Goal: Task Accomplishment & Management: Manage account settings

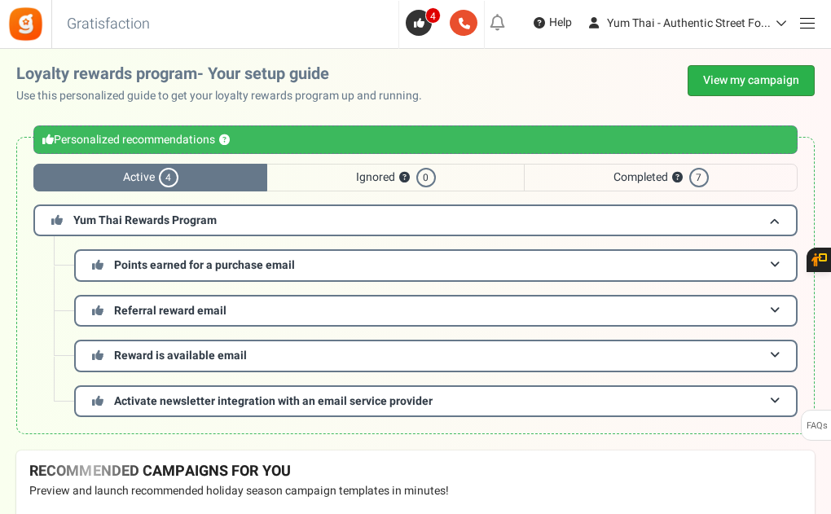
click at [719, 81] on link "View my campaign" at bounding box center [751, 80] width 127 height 31
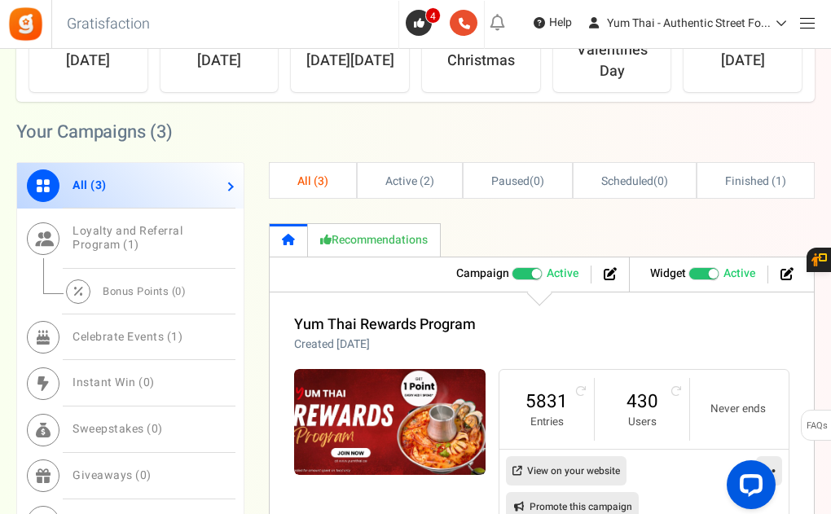
scroll to position [1113, 0]
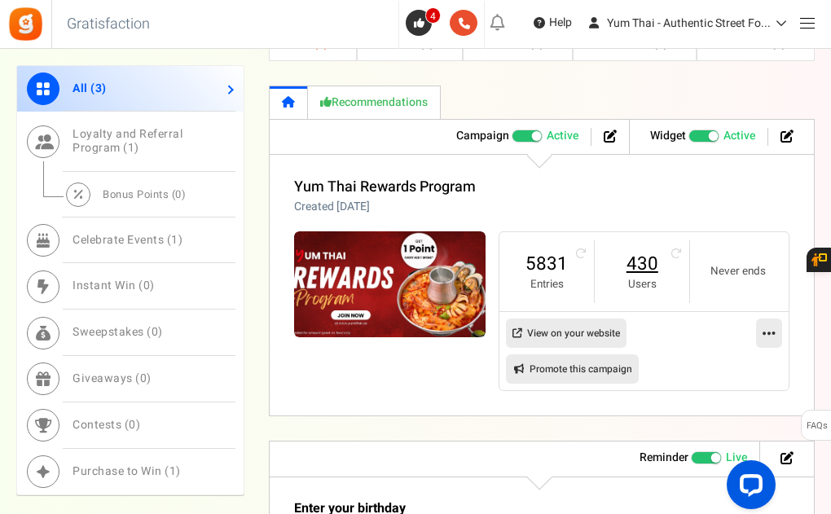
click at [649, 262] on link "430" at bounding box center [642, 264] width 62 height 26
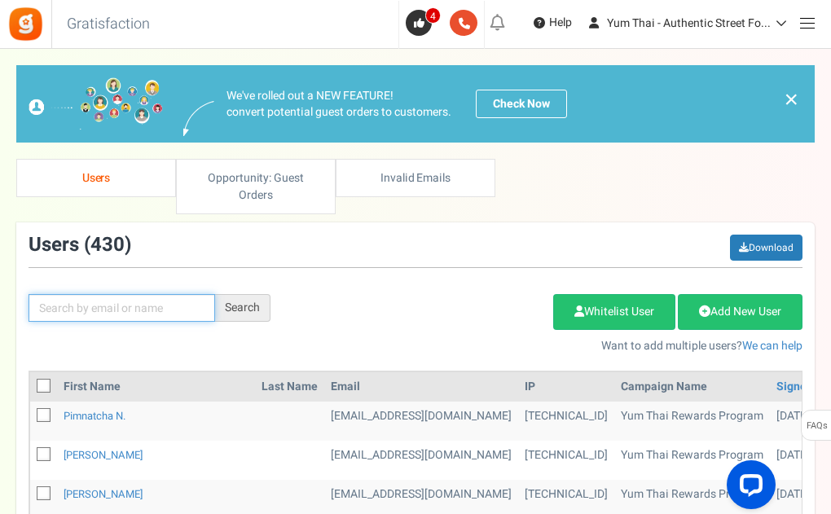
click at [85, 306] on input "text" at bounding box center [122, 308] width 187 height 28
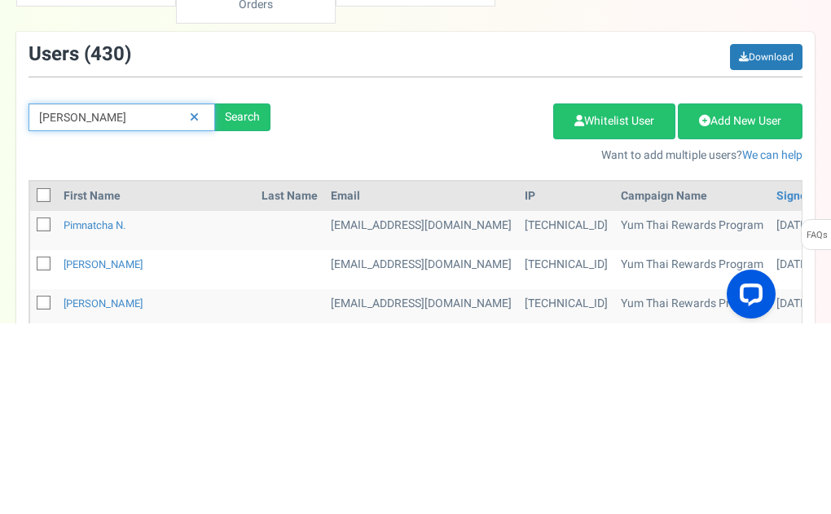
type input "[PERSON_NAME]"
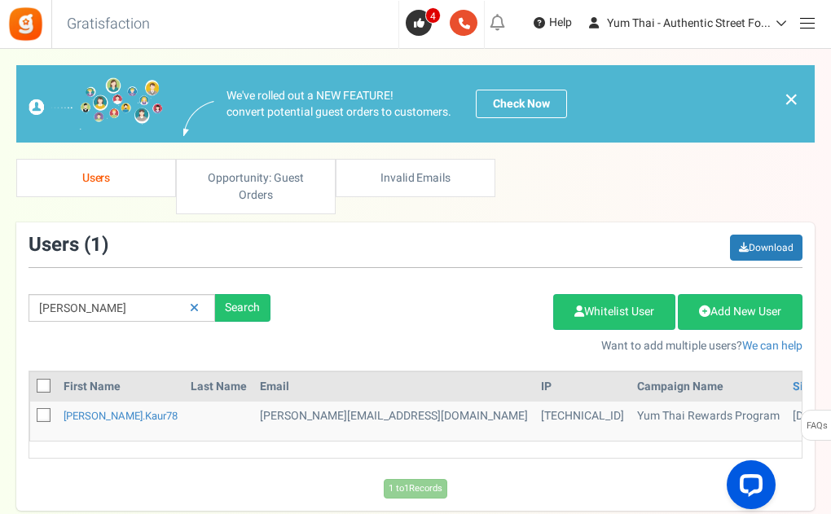
click at [44, 416] on icon at bounding box center [44, 416] width 11 height 11
click at [31, 416] on input "checkbox" at bounding box center [25, 417] width 11 height 11
checkbox input "true"
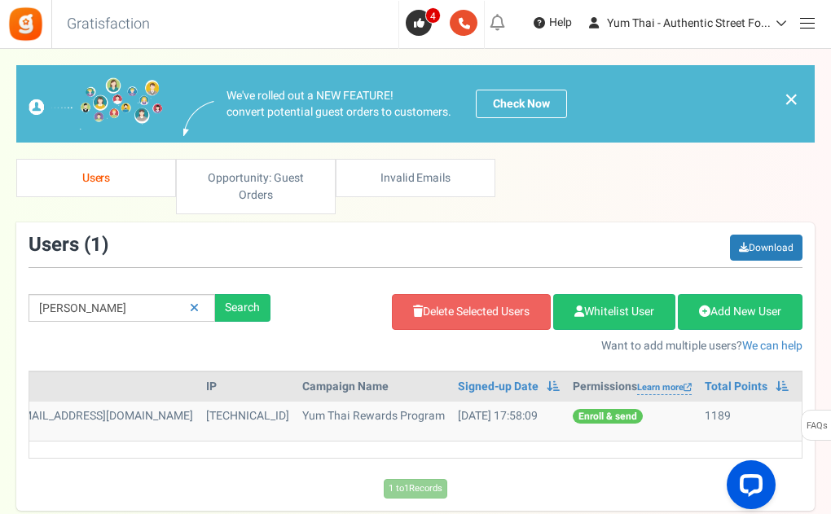
scroll to position [0, 341]
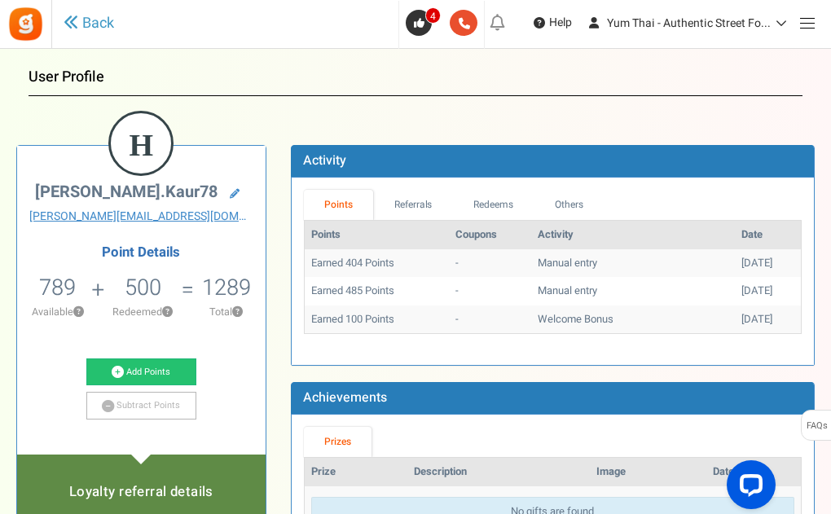
scroll to position [7, 0]
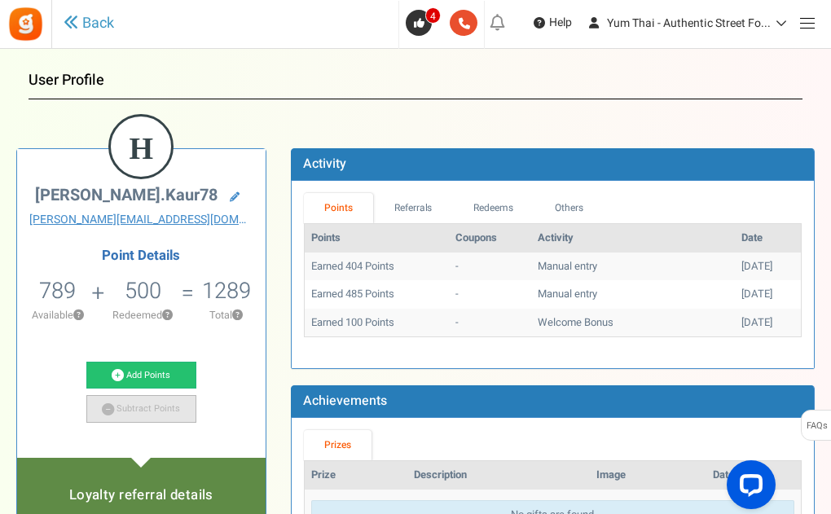
click at [135, 408] on link "Subtract Points" at bounding box center [141, 409] width 110 height 28
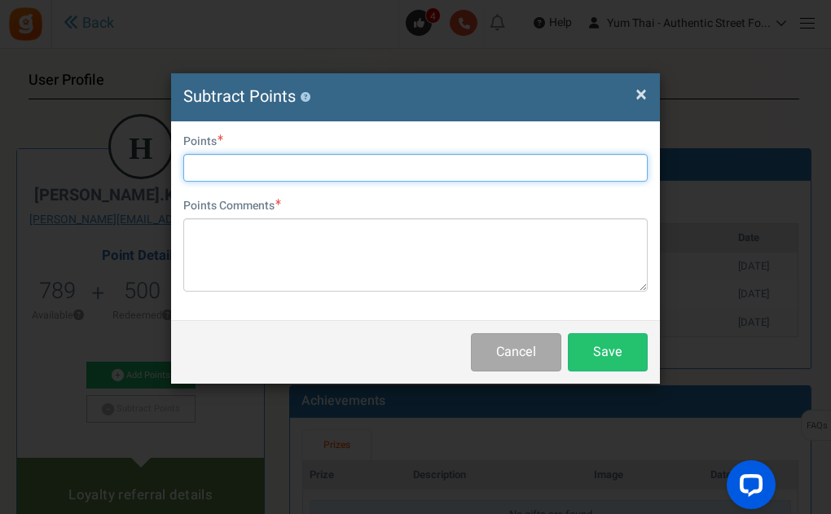
click at [289, 170] on input "text" at bounding box center [415, 168] width 465 height 28
click at [283, 164] on input "text" at bounding box center [415, 168] width 465 height 28
type input "500"
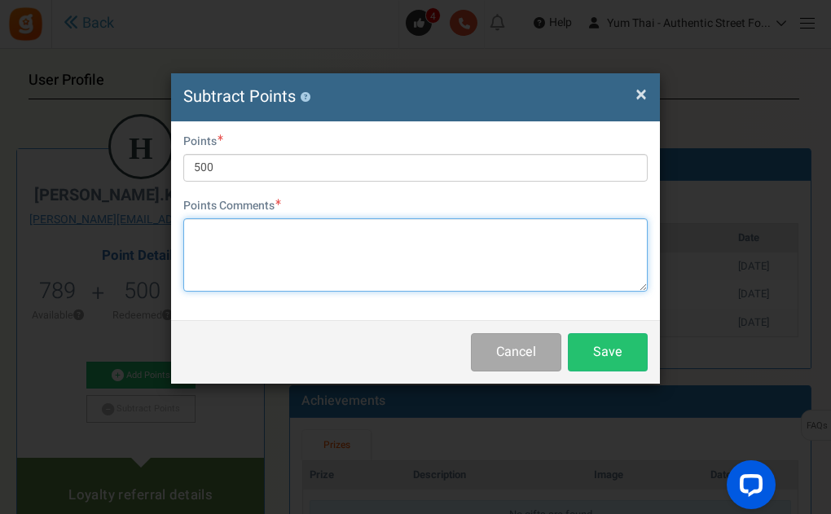
click at [220, 232] on textarea at bounding box center [415, 254] width 465 height 73
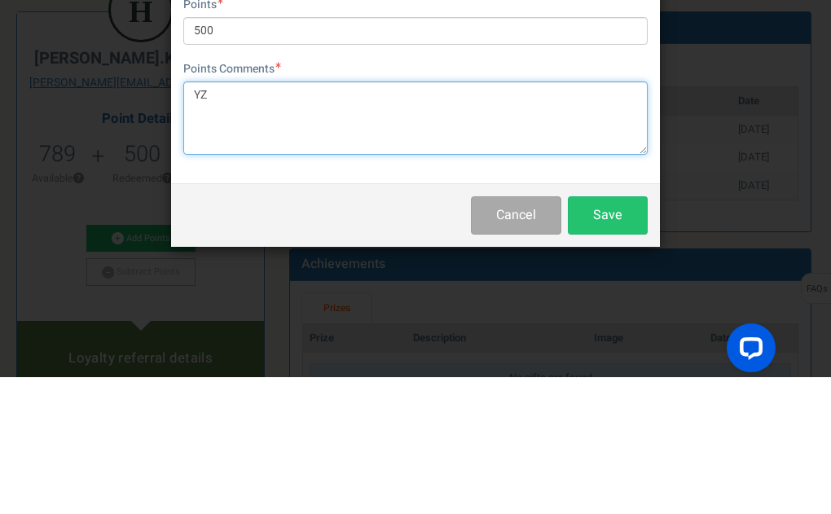
type textarea "Y"
type textarea "#ORD-YZ35247"
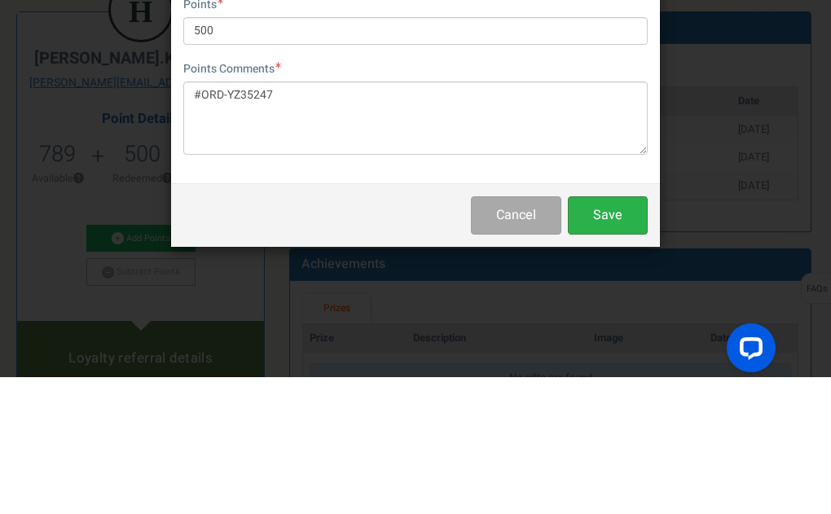
click at [615, 359] on button "Save" at bounding box center [608, 352] width 80 height 38
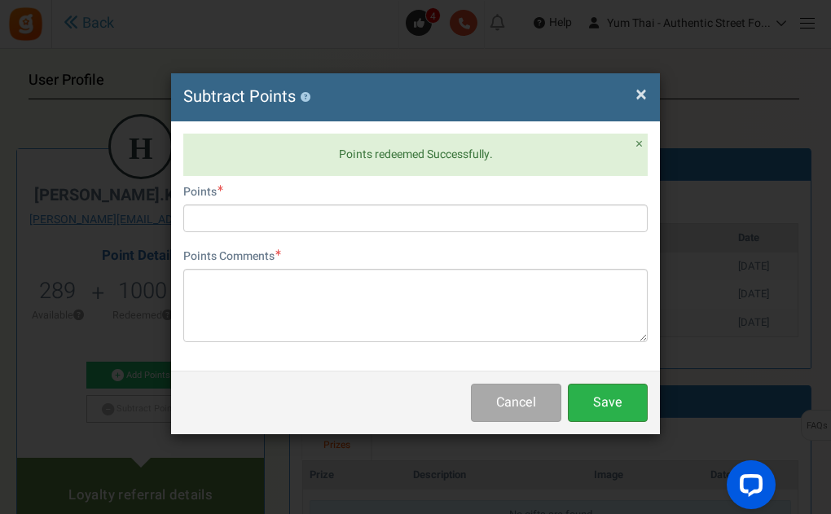
click at [614, 404] on button "Save" at bounding box center [608, 403] width 80 height 38
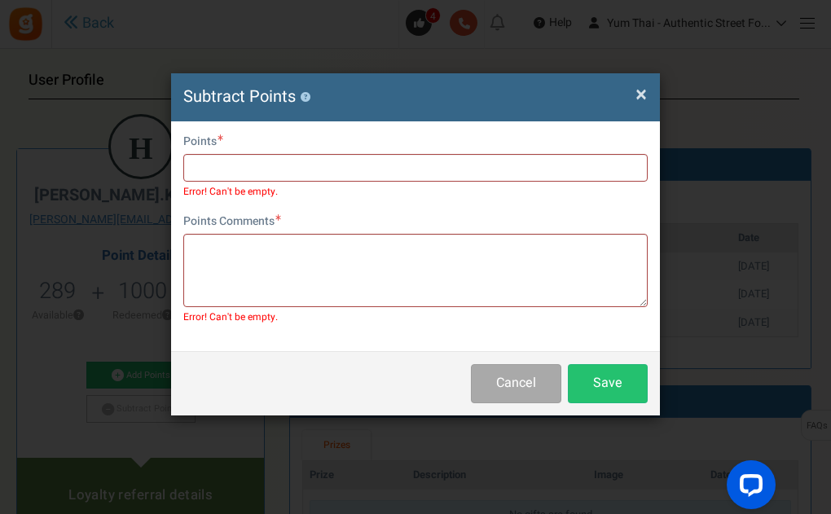
click at [641, 93] on span "×" at bounding box center [641, 94] width 11 height 31
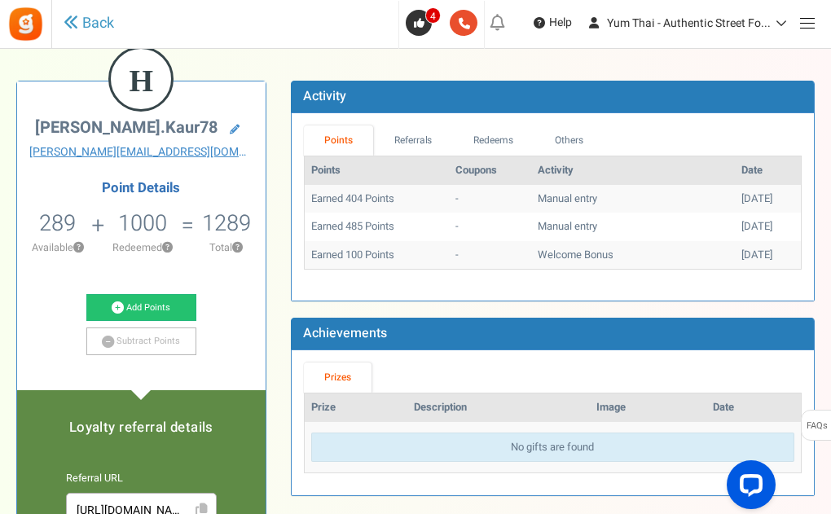
scroll to position [0, 0]
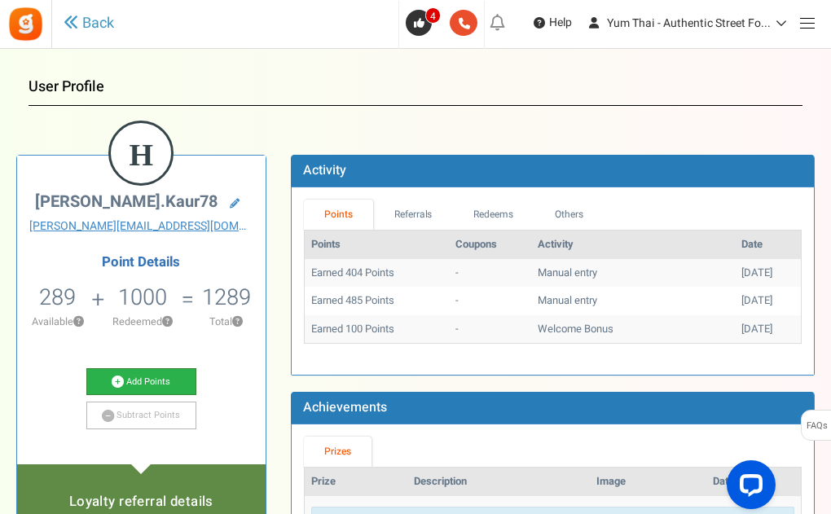
click at [157, 387] on link "Add Points" at bounding box center [141, 382] width 110 height 28
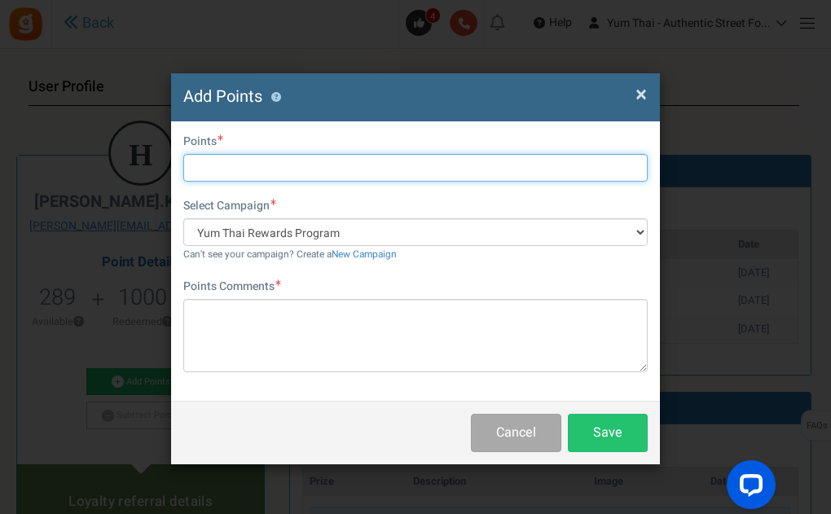
click at [243, 162] on input "text" at bounding box center [415, 168] width 465 height 28
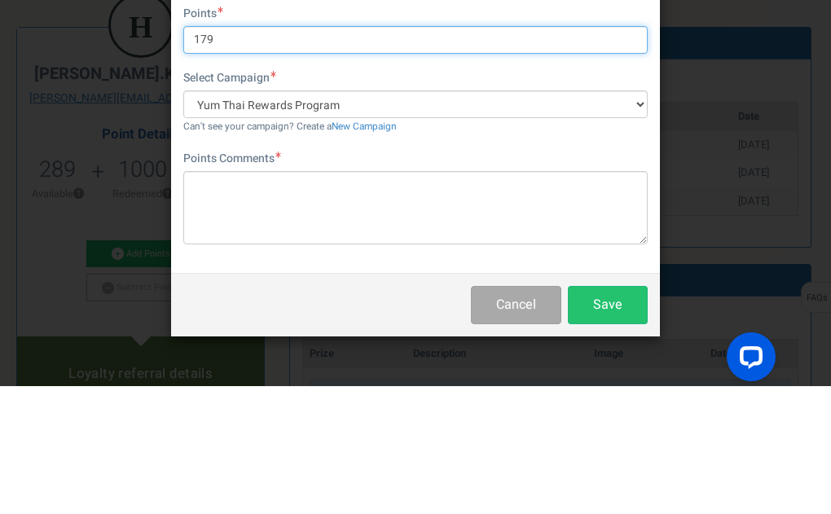
type input "179"
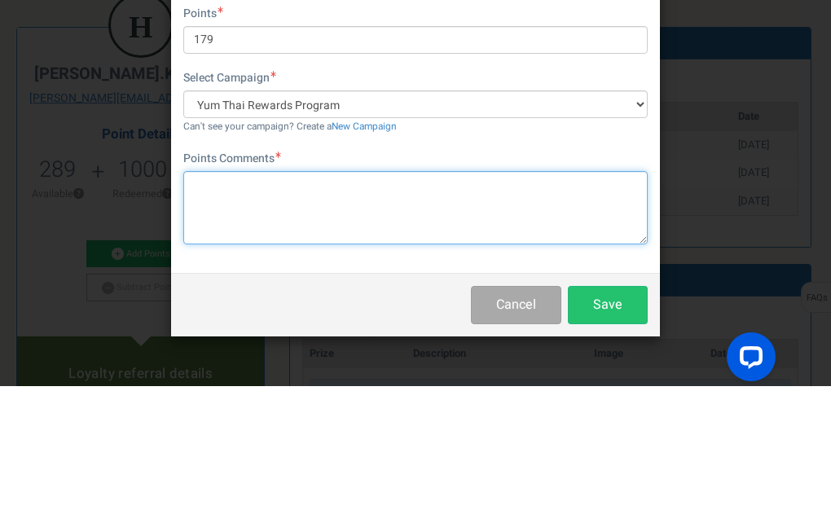
click at [262, 318] on textarea at bounding box center [415, 335] width 465 height 73
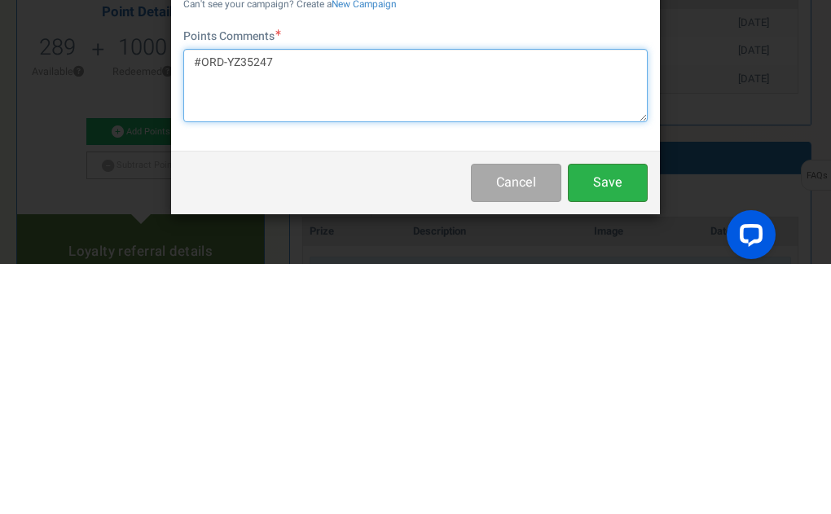
type textarea "#ORD-YZ35247"
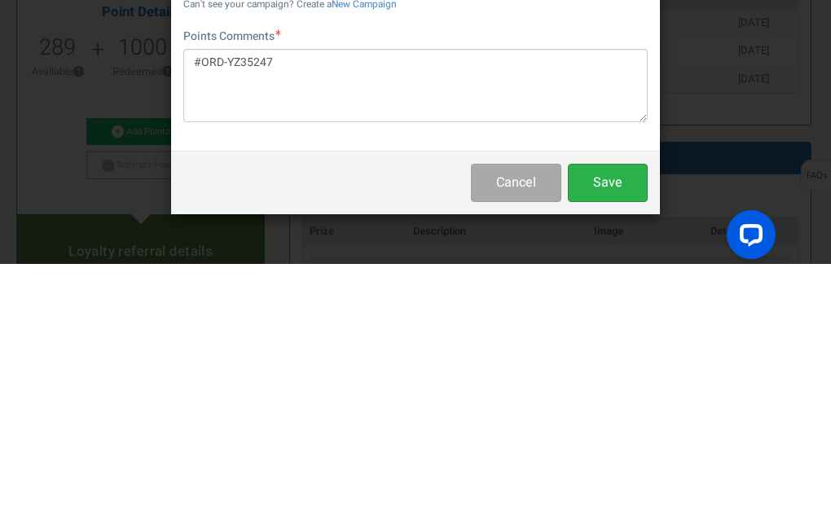
click at [615, 434] on button "Save" at bounding box center [608, 433] width 80 height 38
